Goal: Task Accomplishment & Management: Manage account settings

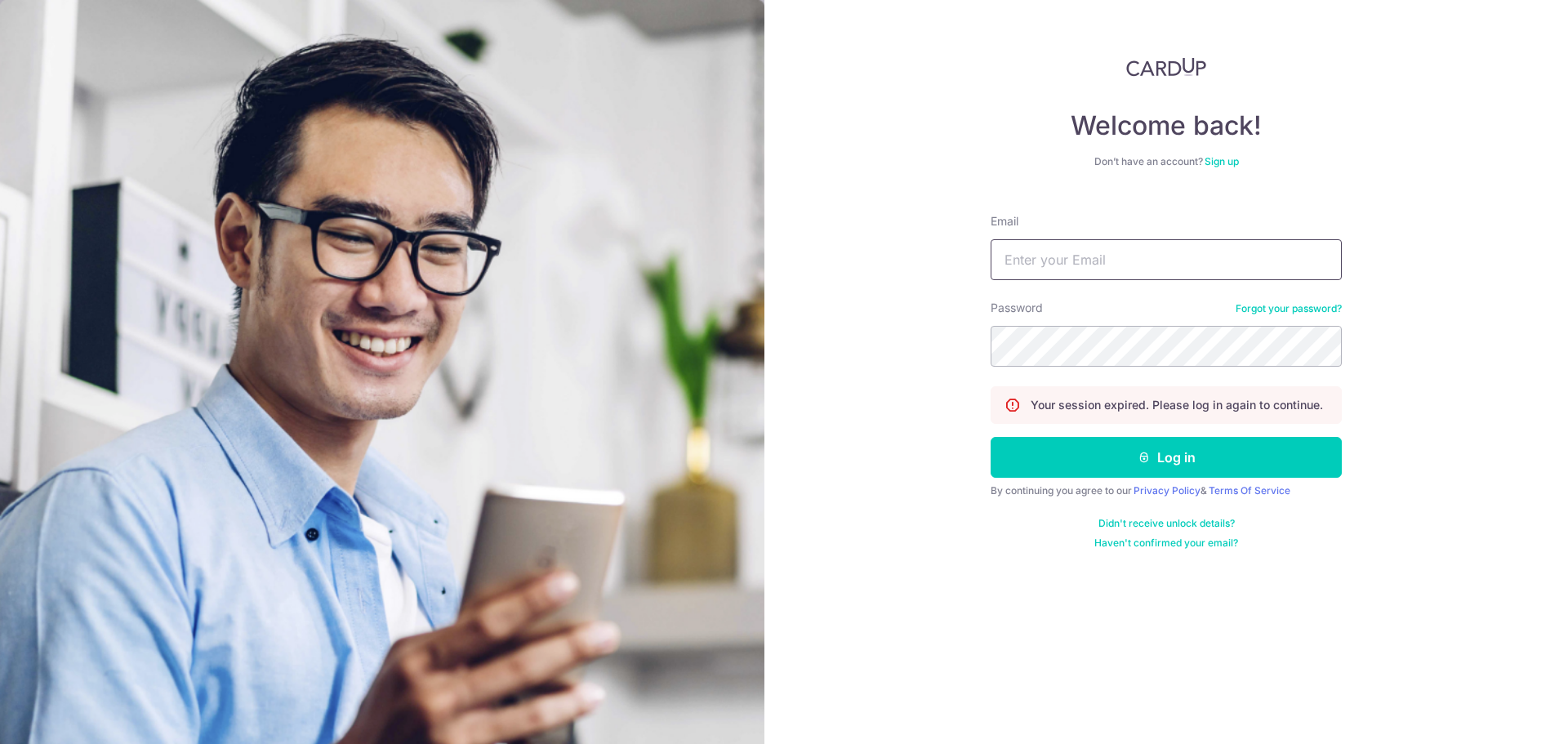
click at [1091, 252] on input "Email" at bounding box center [1166, 260] width 351 height 41
type input "[PERSON_NAME][EMAIL_ADDRESS][DOMAIN_NAME]"
click at [990, 437] on button "Log in" at bounding box center [1166, 457] width 351 height 41
